Goal: Check status: Check status

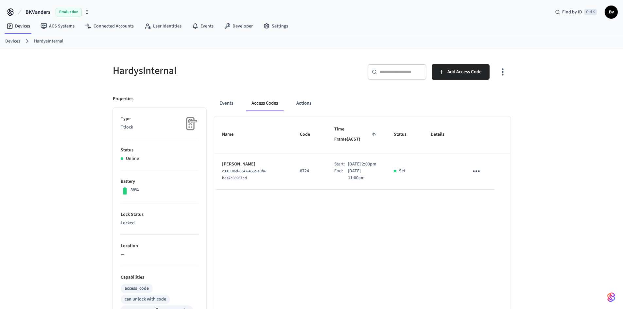
click at [13, 40] on link "Devices" at bounding box center [12, 41] width 15 height 7
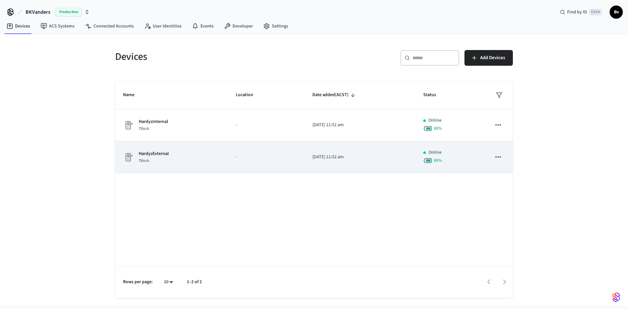
click at [153, 151] on p "HardysExternal" at bounding box center [154, 153] width 30 height 7
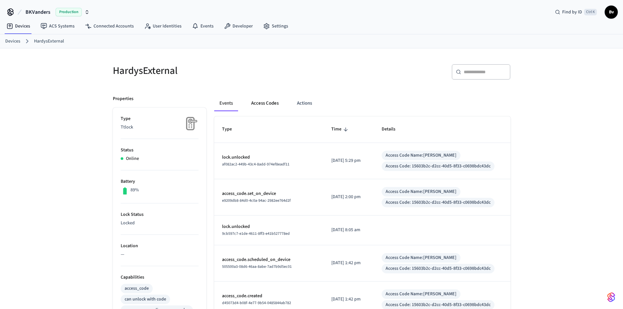
click at [260, 104] on button "Access Codes" at bounding box center [265, 103] width 38 height 16
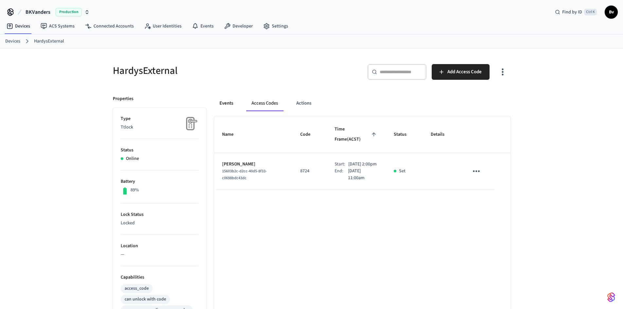
click at [225, 103] on button "Events" at bounding box center [226, 103] width 24 height 16
